Goal: Information Seeking & Learning: Learn about a topic

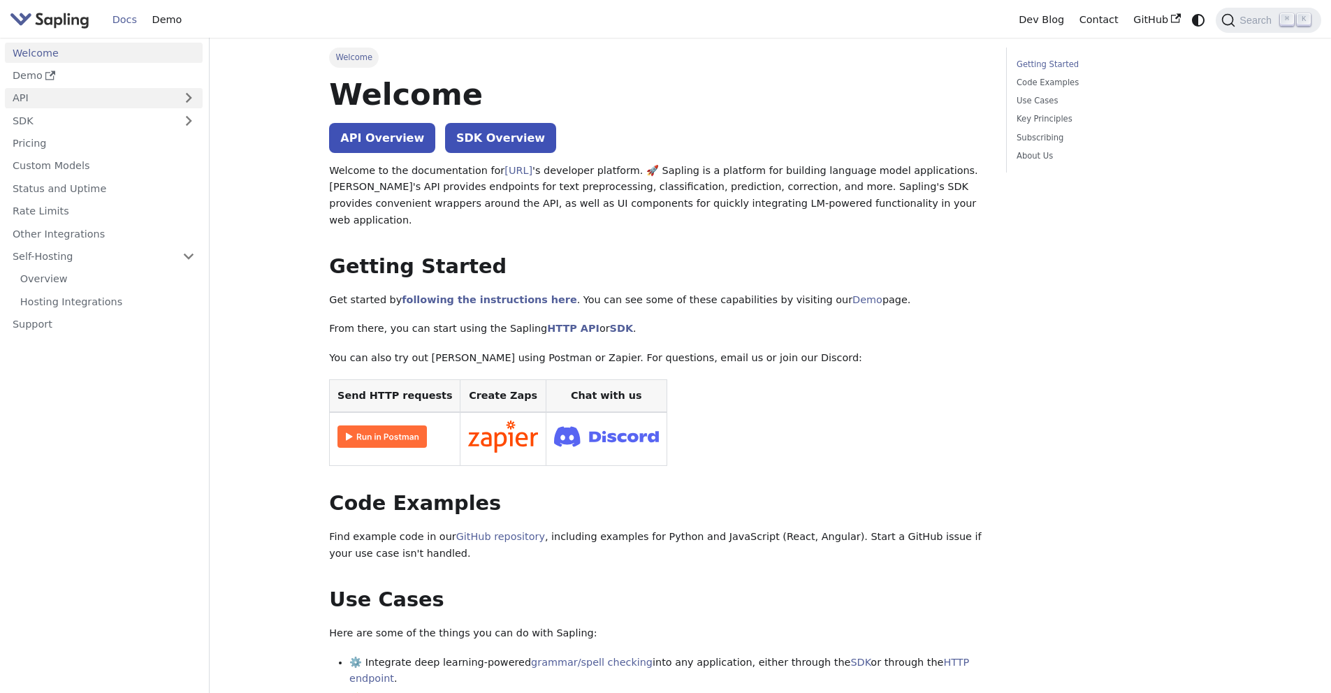
click at [64, 103] on link "API" at bounding box center [90, 98] width 170 height 20
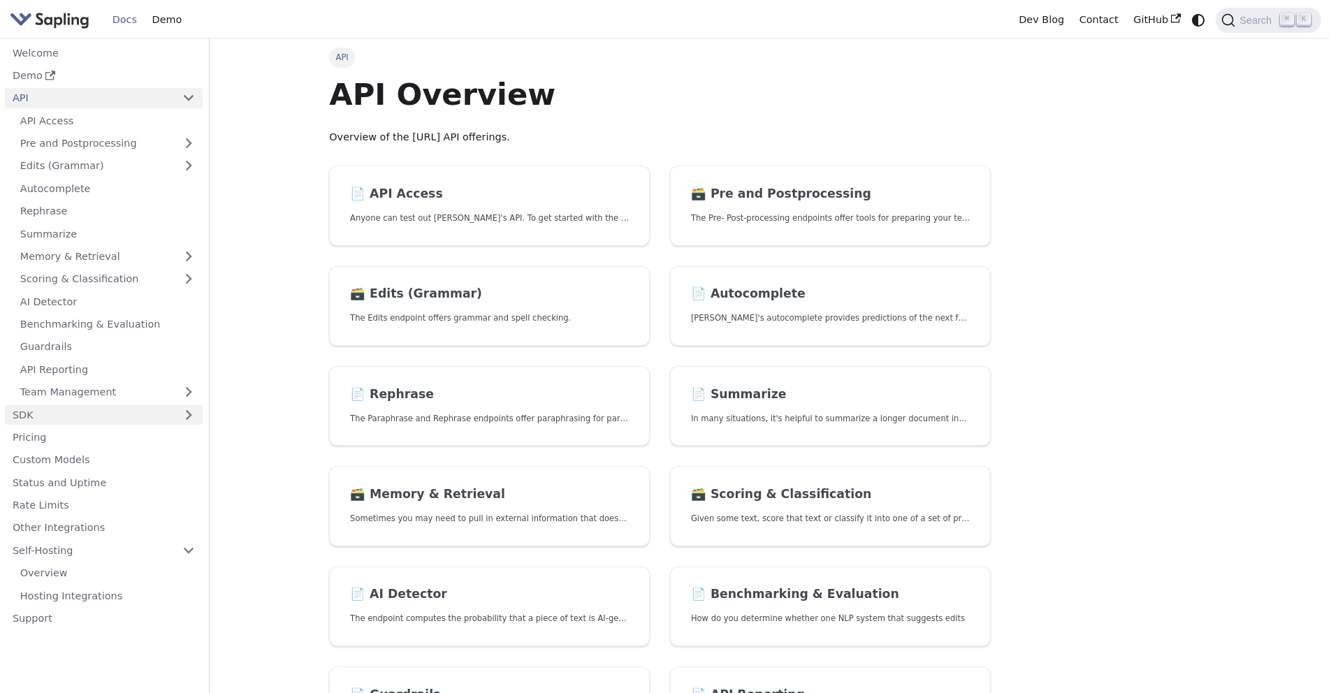
click at [110, 424] on link "SDK" at bounding box center [90, 415] width 170 height 20
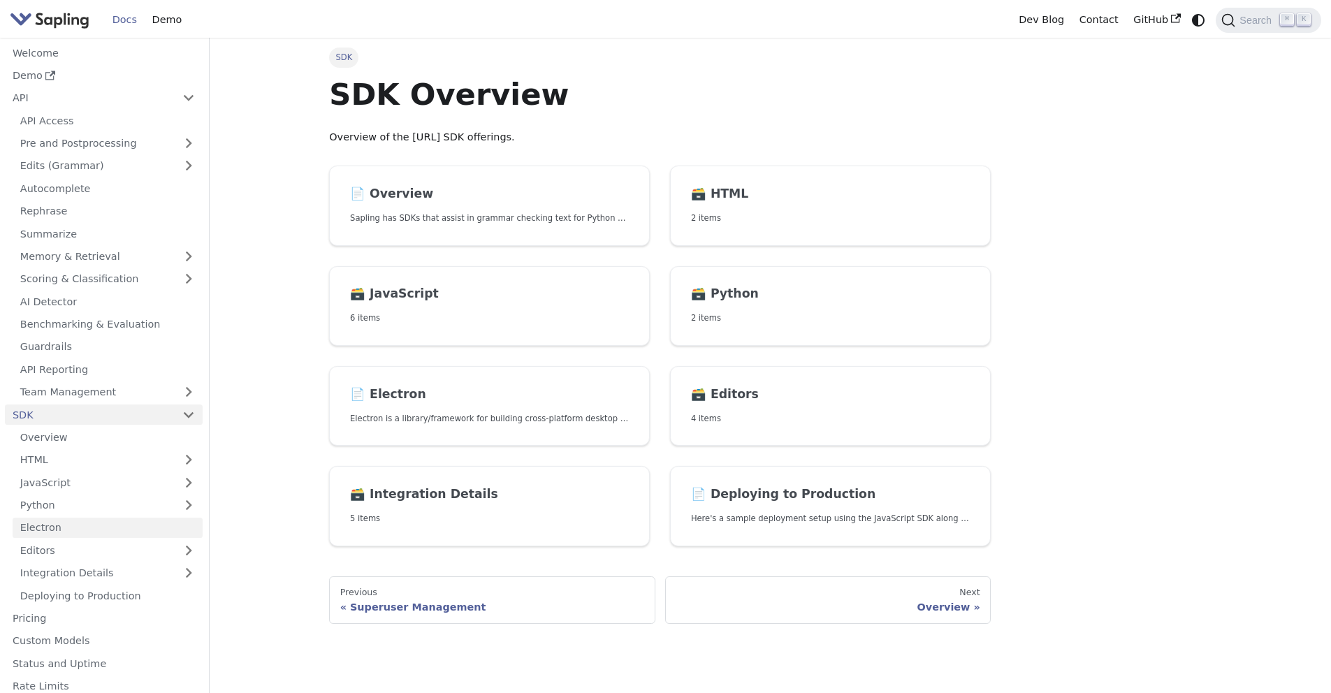
scroll to position [31, 0]
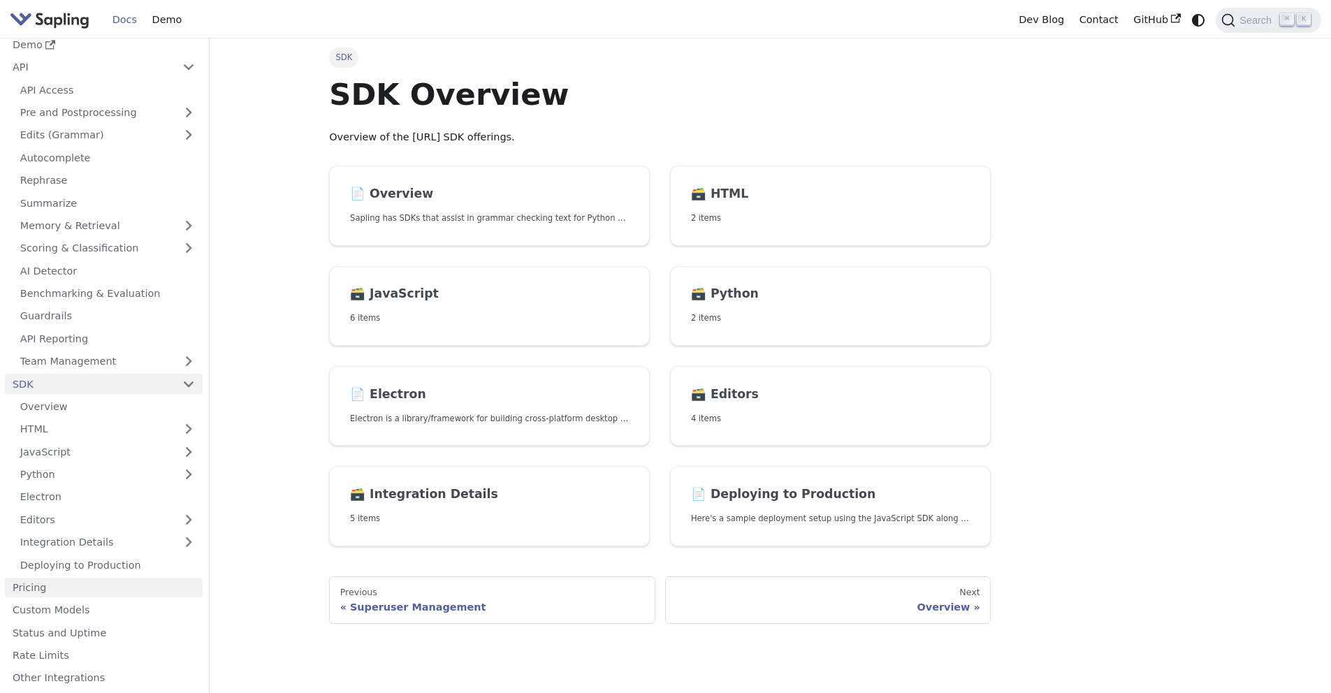
click at [75, 587] on link "Pricing" at bounding box center [104, 588] width 198 height 20
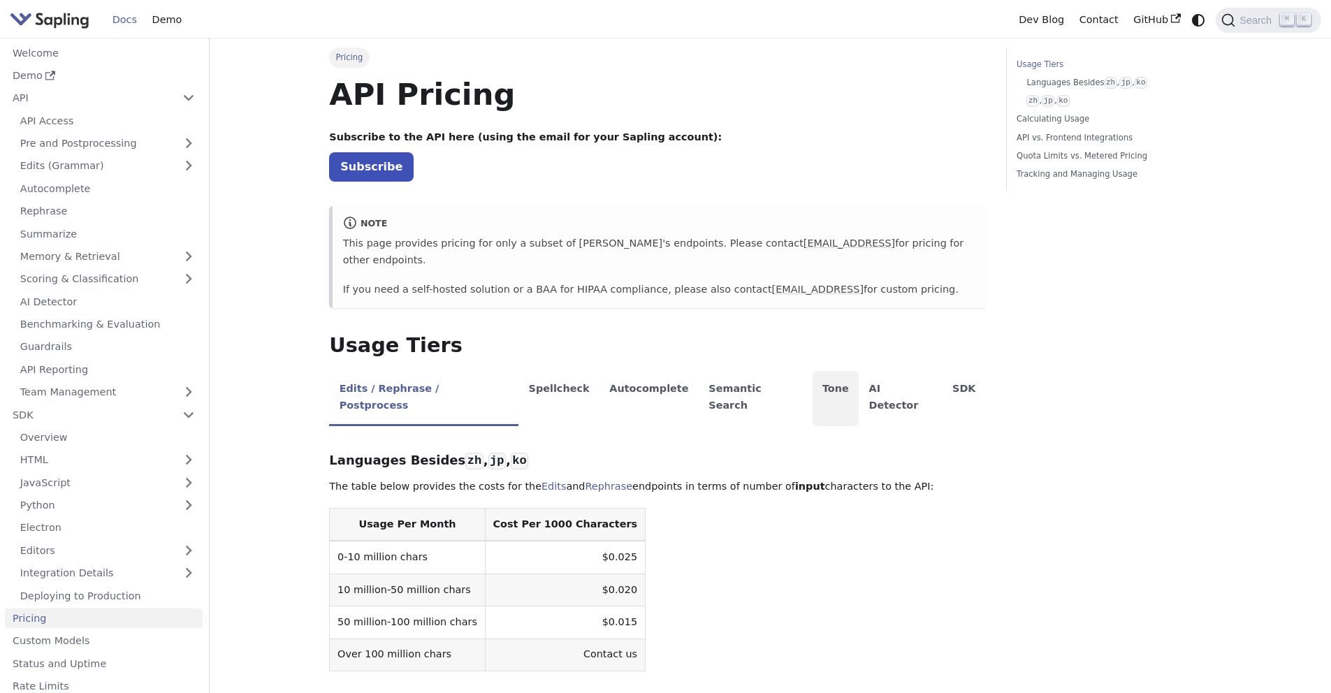
click at [813, 372] on li "Tone" at bounding box center [836, 398] width 47 height 55
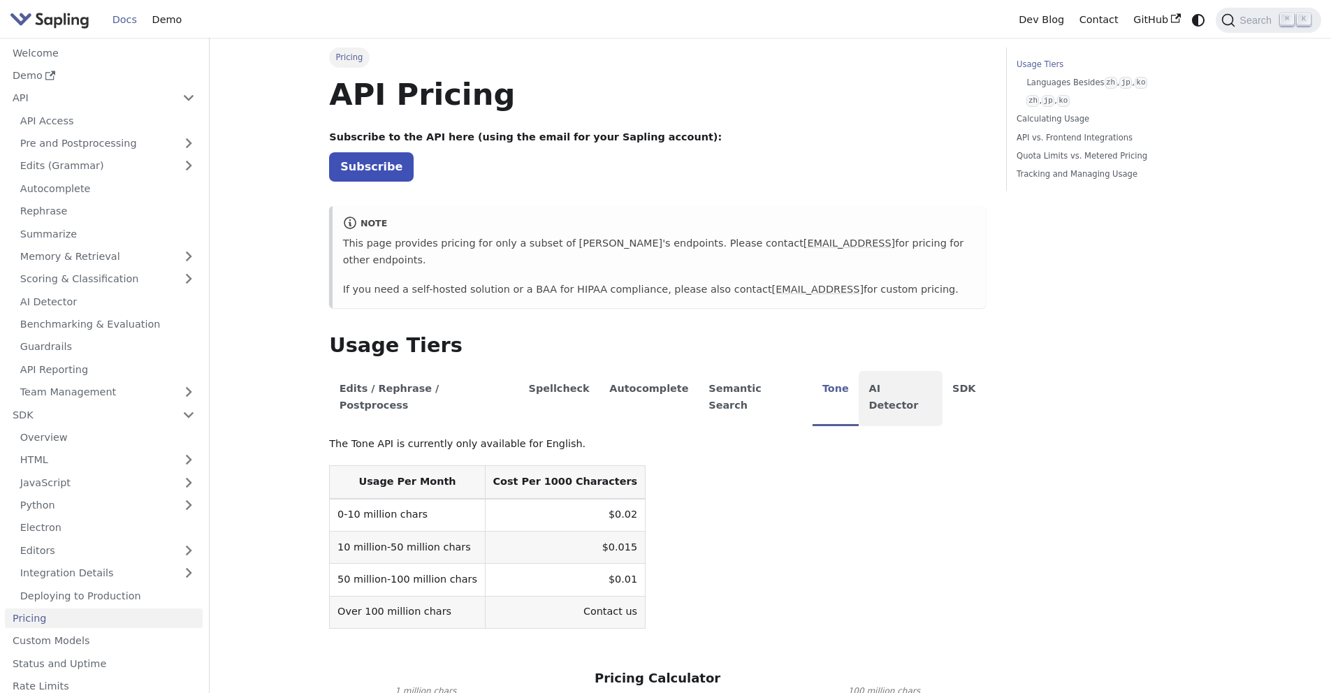
click at [859, 374] on li "AI Detector" at bounding box center [901, 398] width 84 height 55
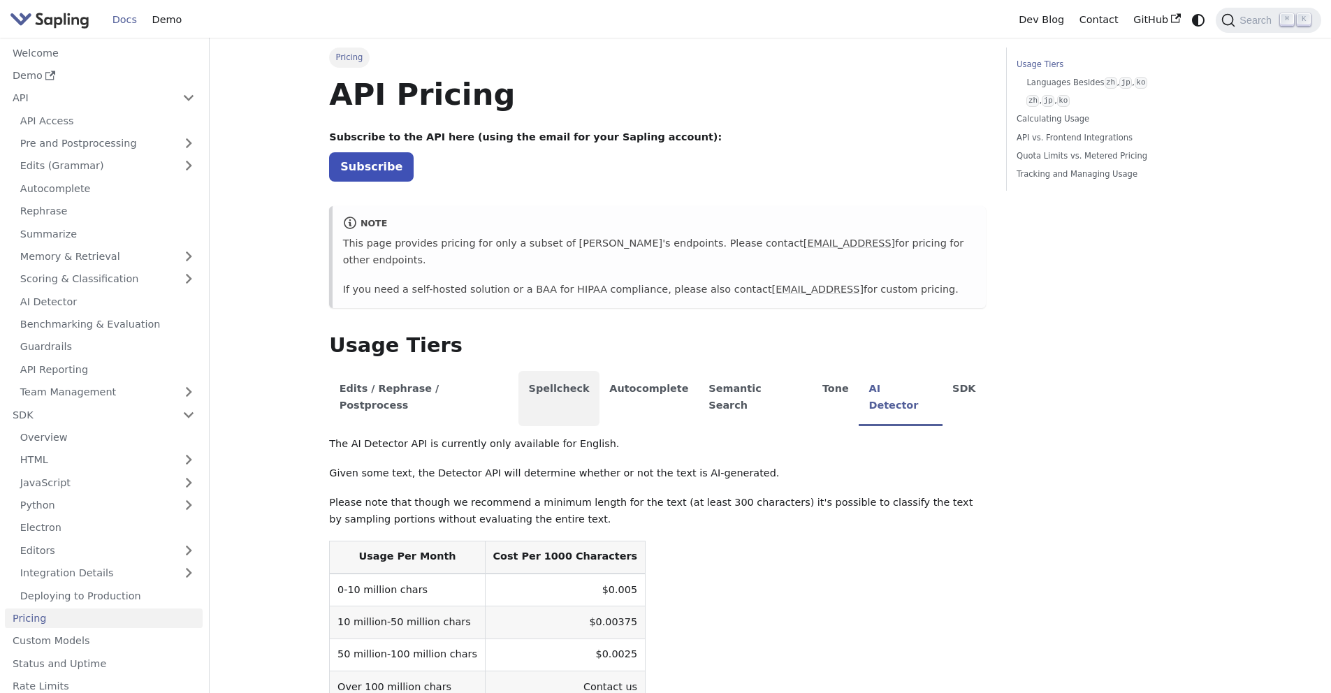
click at [528, 371] on li "Spellcheck" at bounding box center [558, 398] width 81 height 55
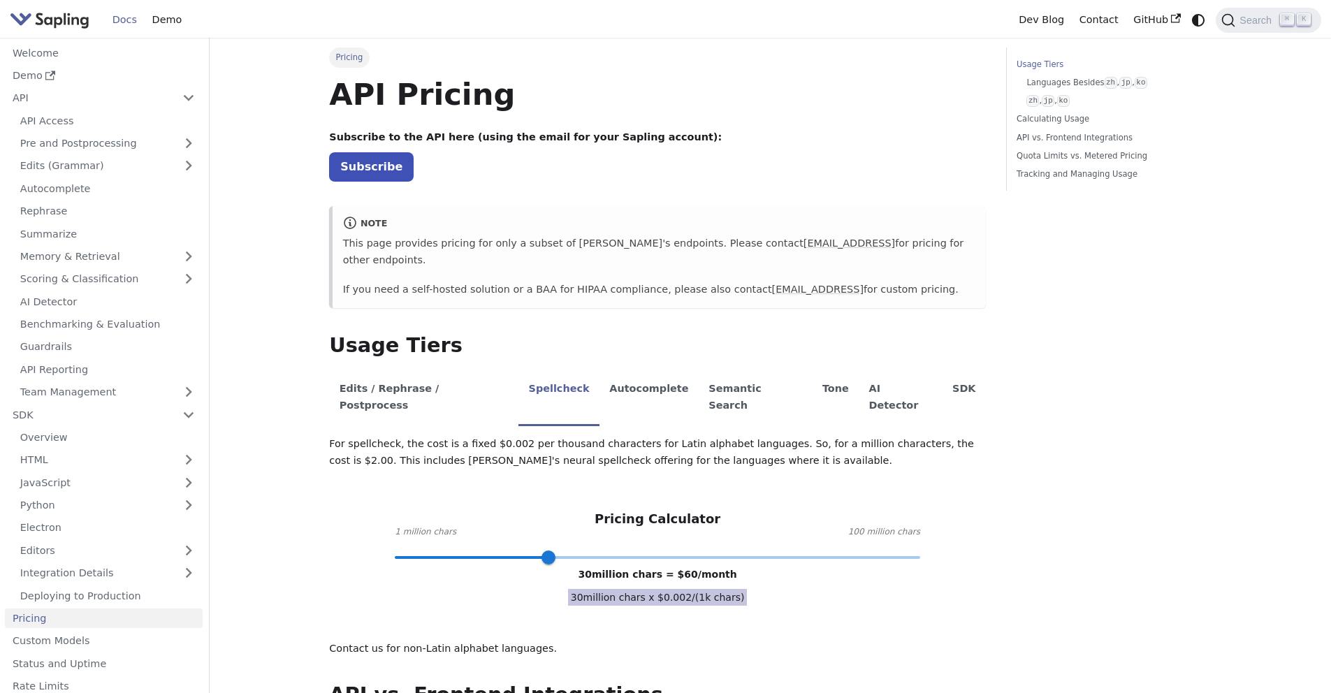
click at [523, 436] on p "For spellcheck, the cost is a fixed $0.002 per thousand characters for Latin al…" at bounding box center [657, 453] width 657 height 34
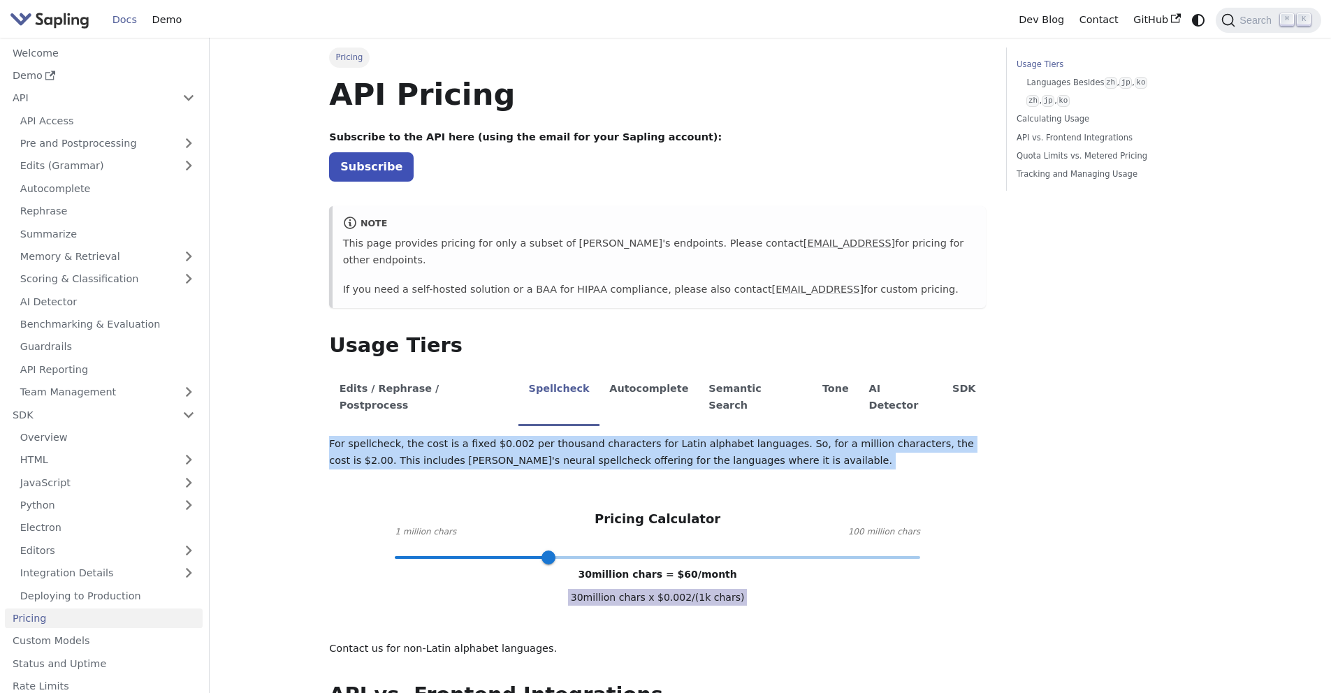
click at [523, 436] on p "For spellcheck, the cost is a fixed $0.002 per thousand characters for Latin al…" at bounding box center [657, 453] width 657 height 34
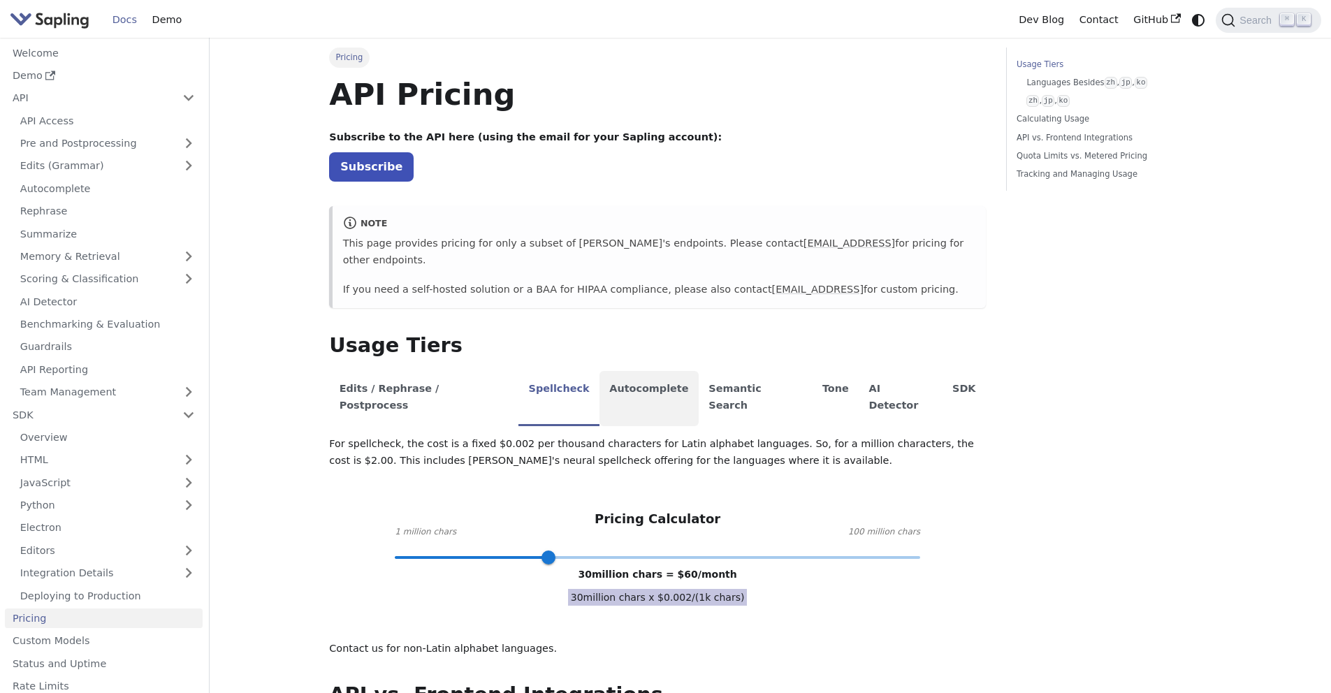
click at [602, 384] on li "Autocomplete" at bounding box center [649, 398] width 99 height 55
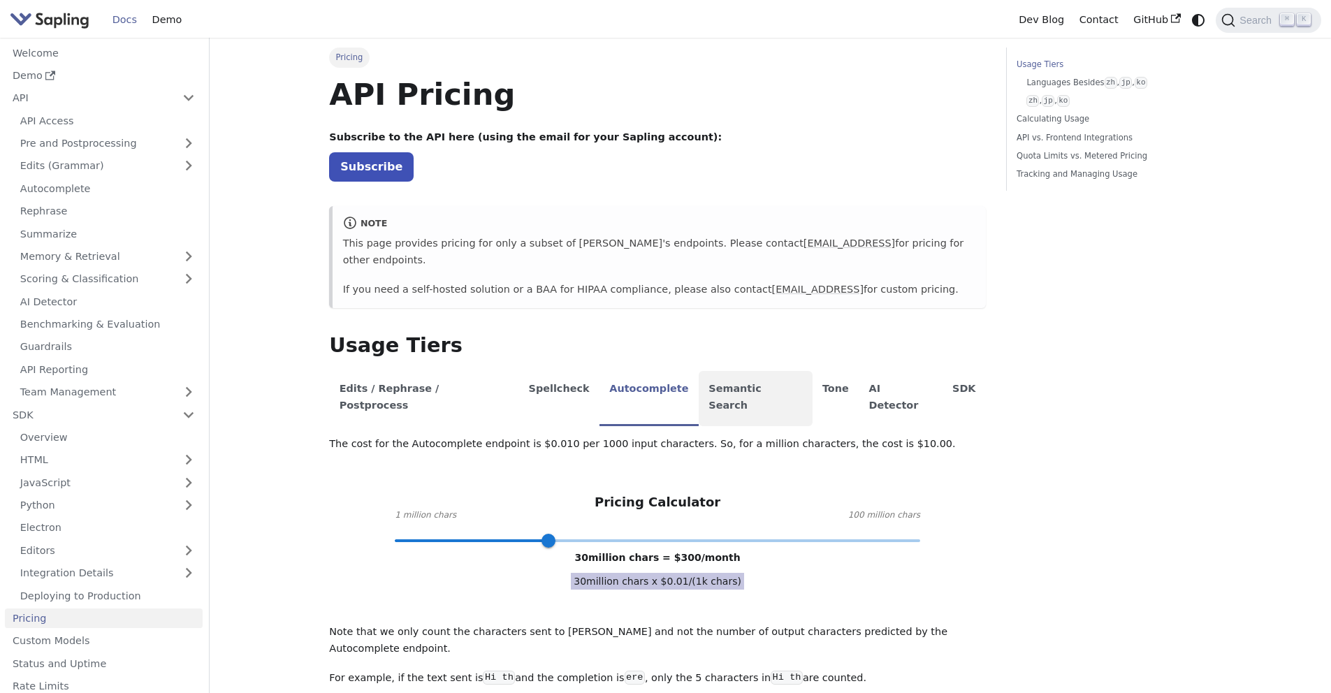
click at [720, 385] on li "Semantic Search" at bounding box center [756, 398] width 114 height 55
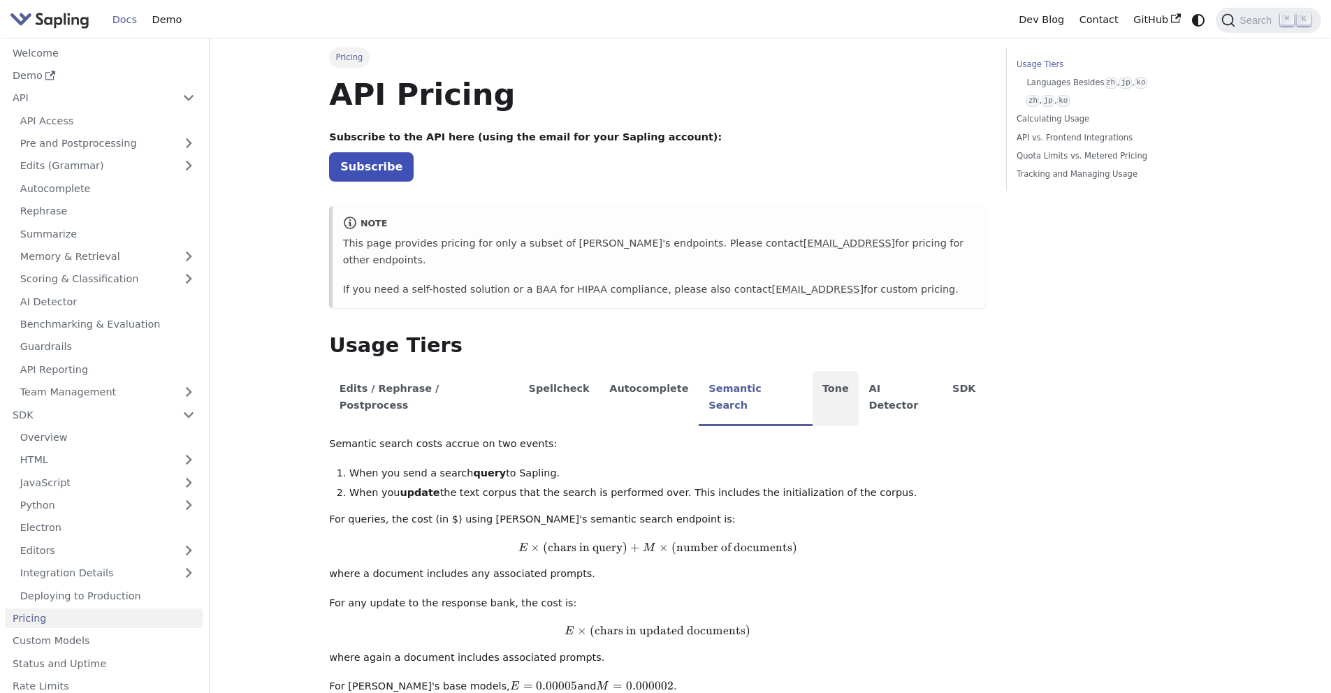
click at [813, 371] on li "Tone" at bounding box center [836, 398] width 47 height 55
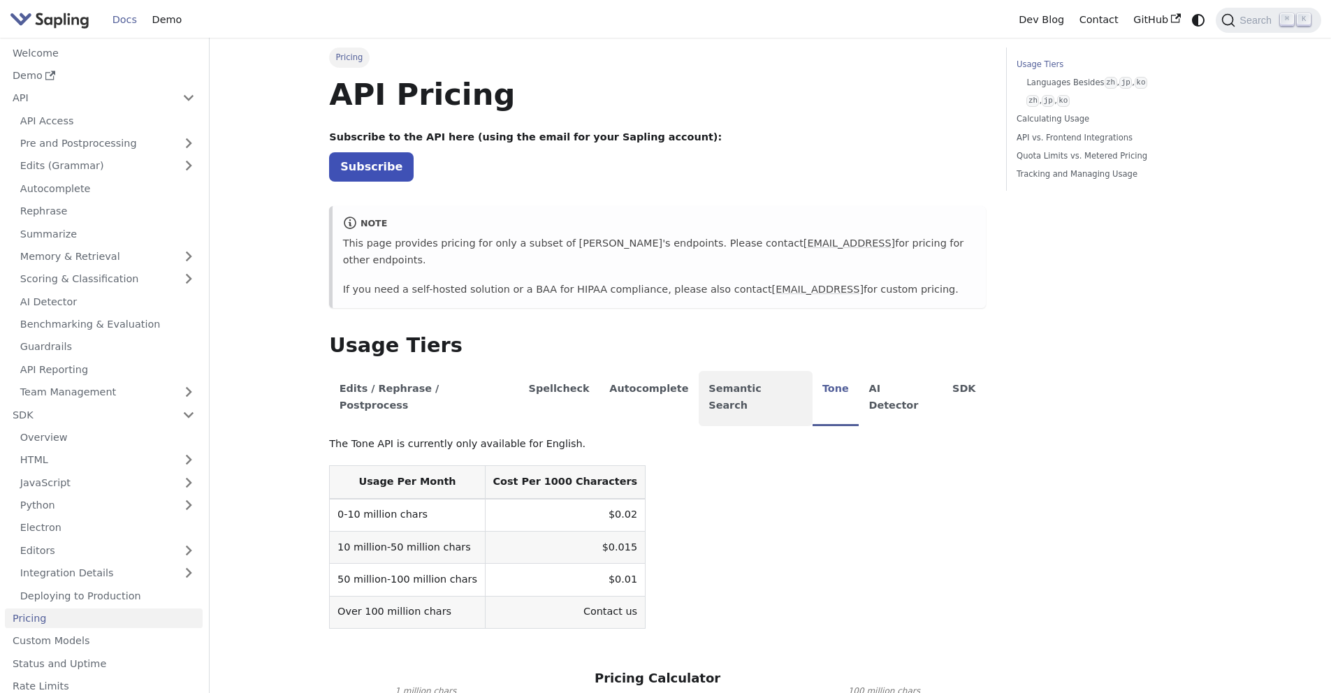
click at [735, 375] on li "Semantic Search" at bounding box center [756, 398] width 114 height 55
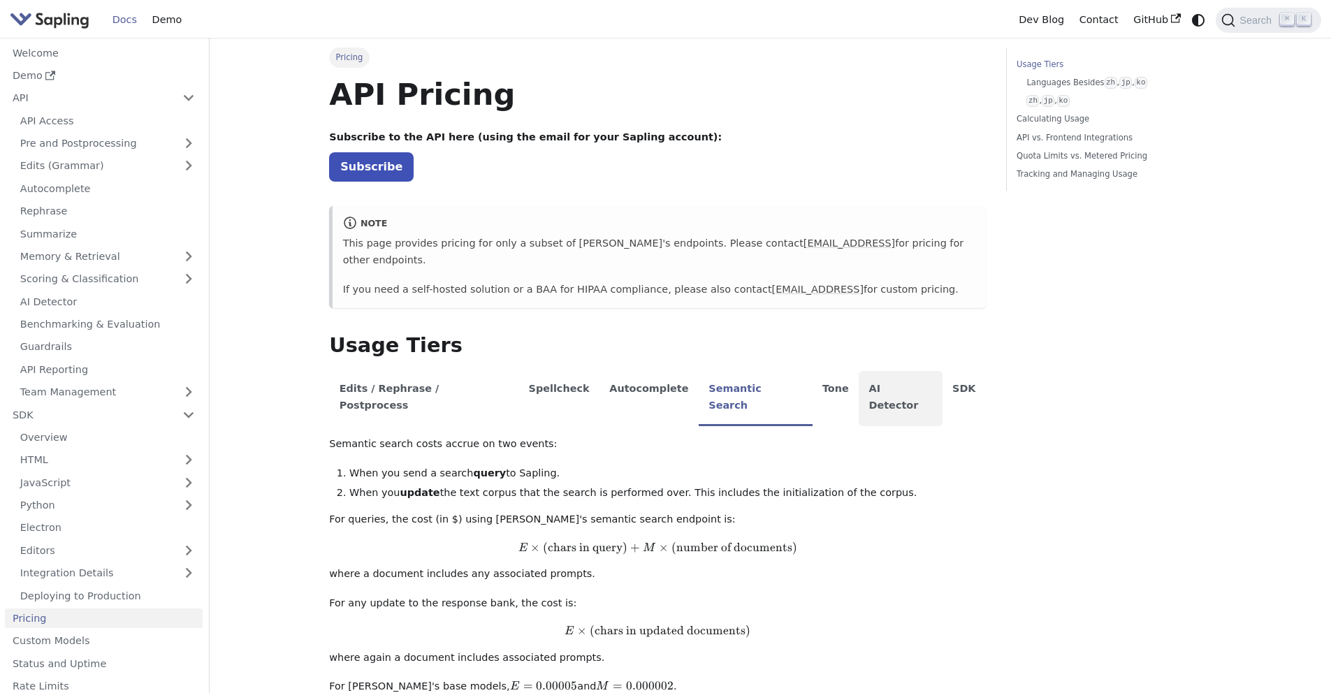
click at [859, 377] on li "AI Detector" at bounding box center [901, 398] width 84 height 55
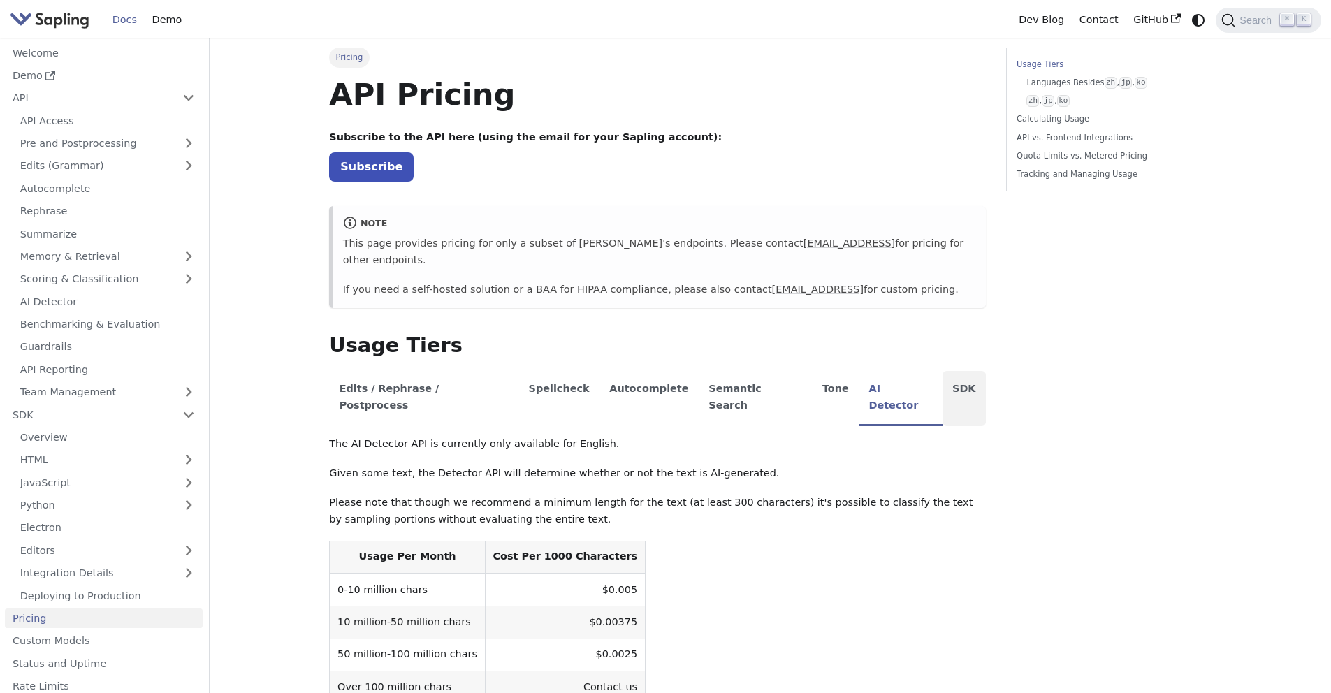
click at [943, 377] on li "SDK" at bounding box center [964, 398] width 43 height 55
